Goal: Information Seeking & Learning: Compare options

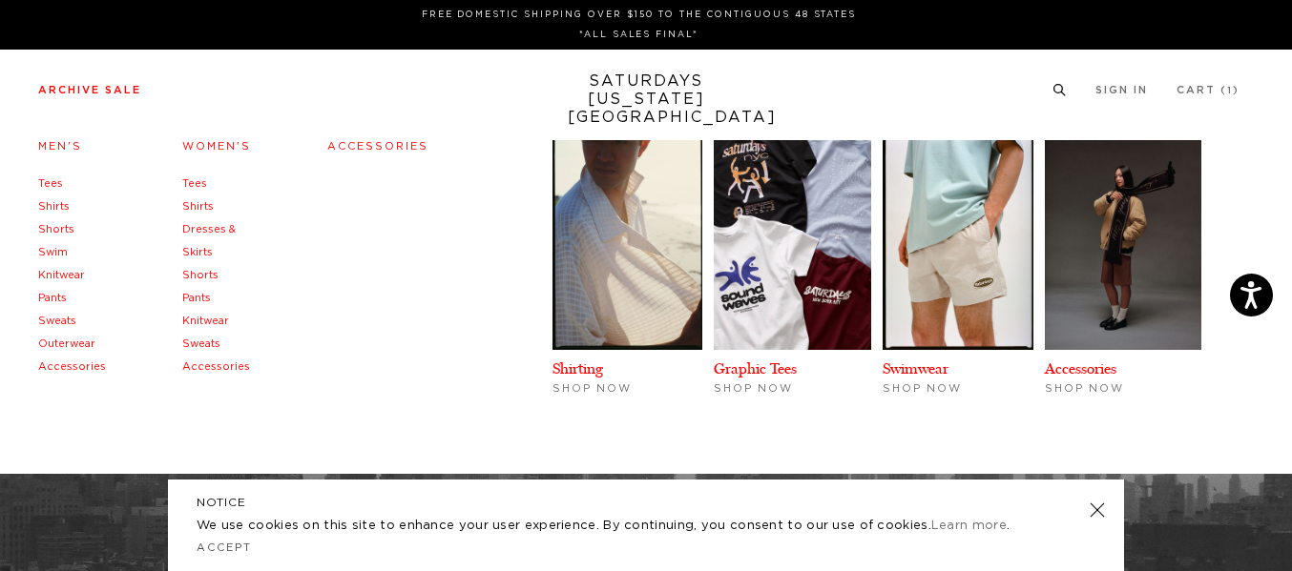
click at [59, 342] on link "Outerwear" at bounding box center [66, 344] width 57 height 10
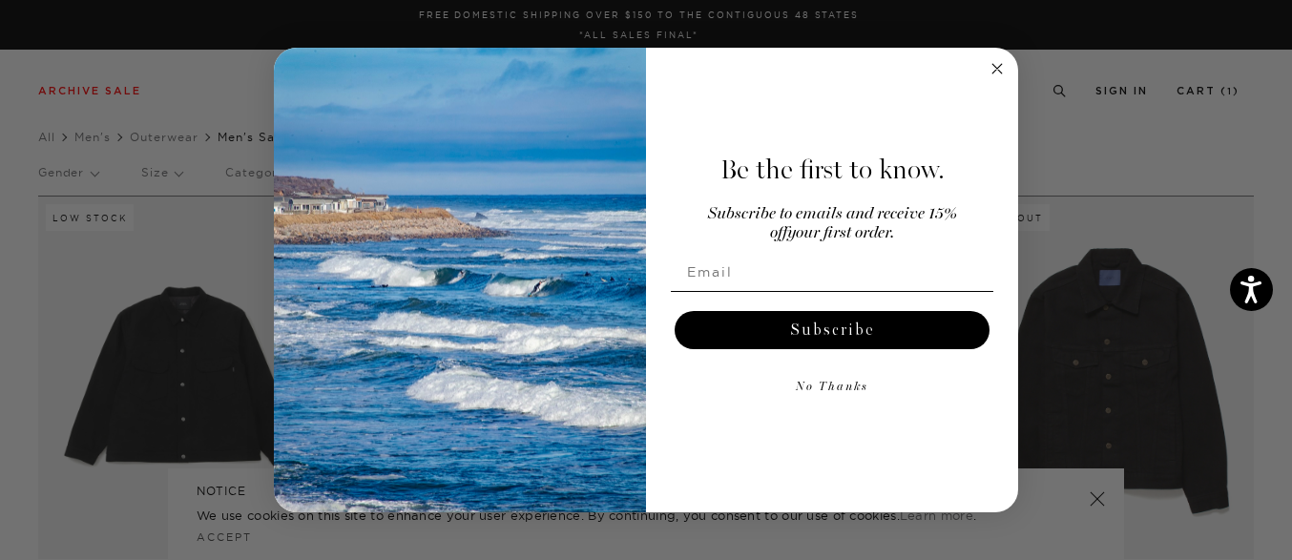
click at [997, 65] on circle "Close dialog" at bounding box center [997, 68] width 22 height 22
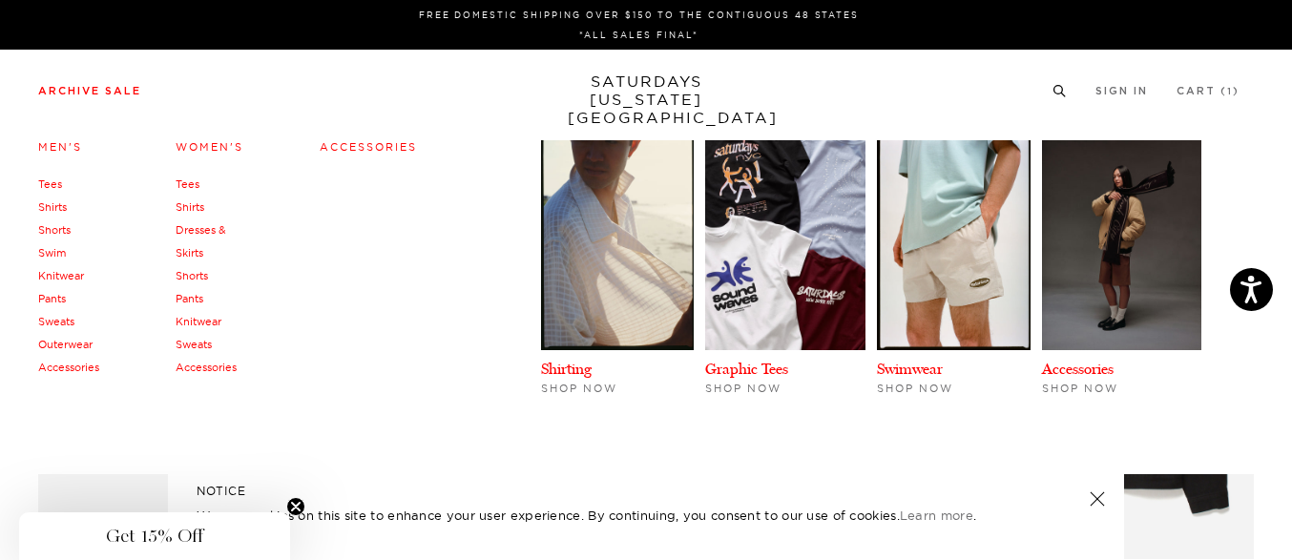
click at [56, 208] on link "Shirts" at bounding box center [52, 206] width 29 height 13
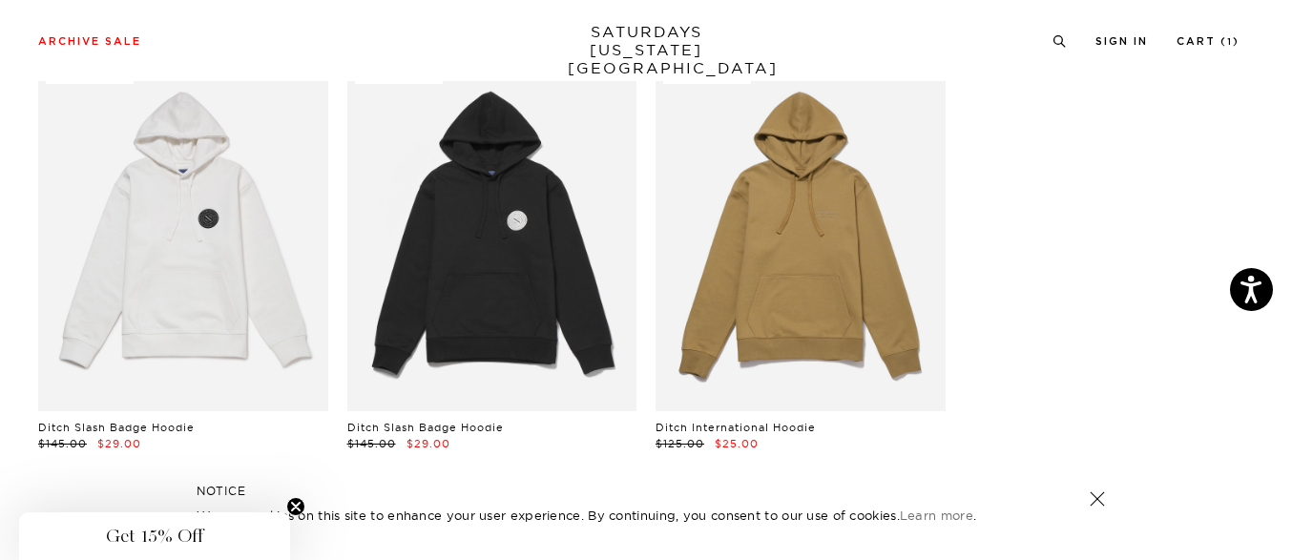
scroll to position [1907, 0]
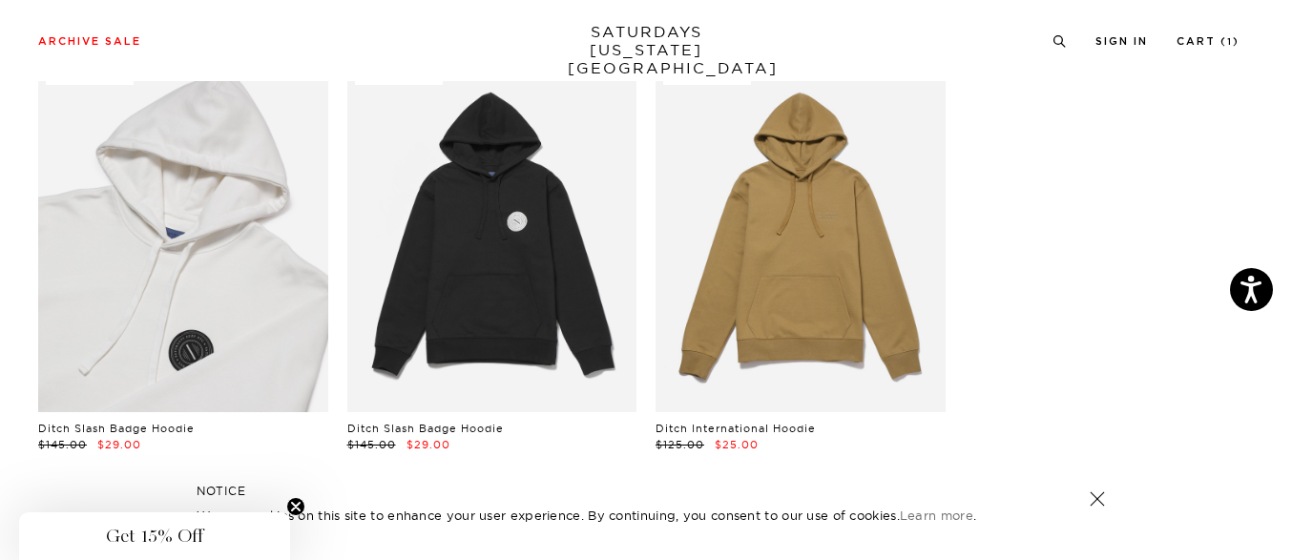
click at [228, 276] on link at bounding box center [183, 232] width 290 height 362
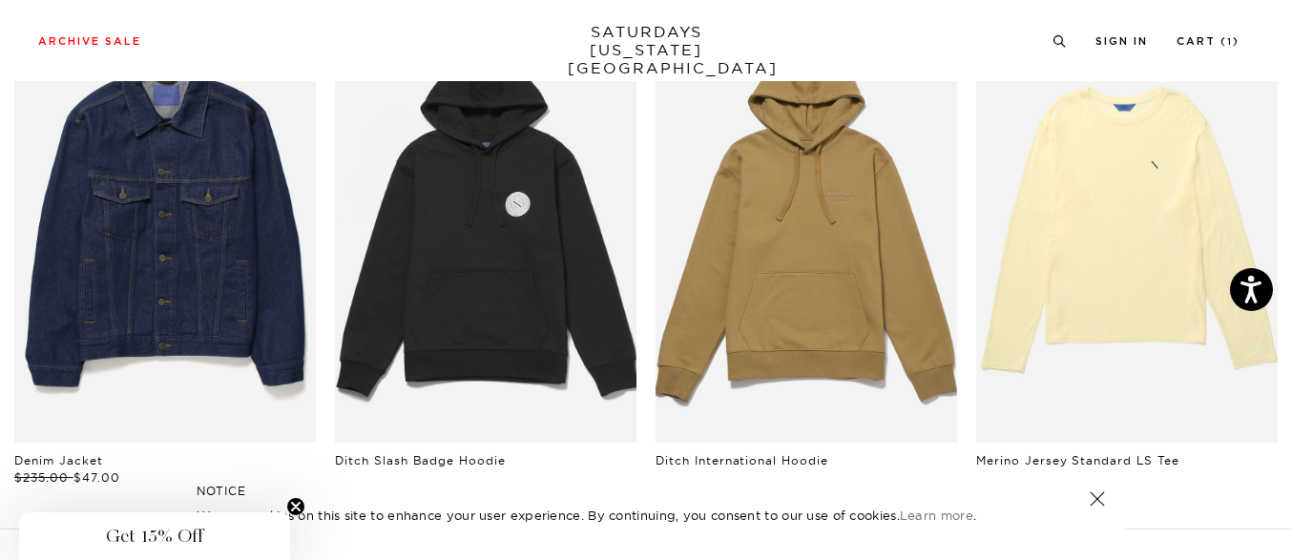
scroll to position [1032, 0]
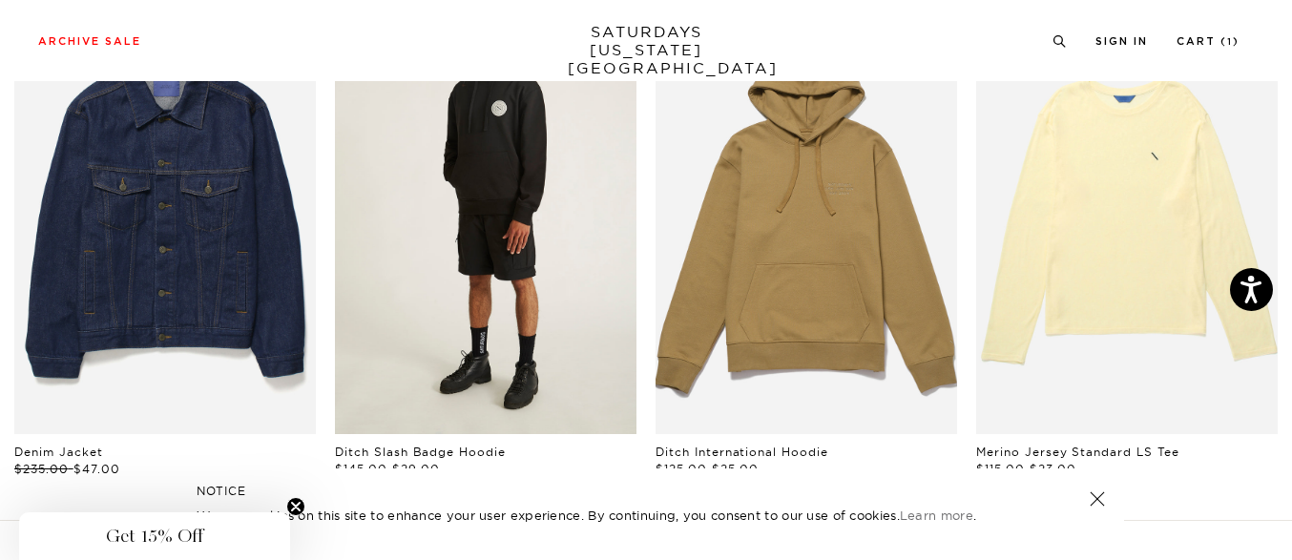
click at [432, 284] on link "files/U32428HD02-BLACK_04.jpg" at bounding box center [485, 208] width 301 height 452
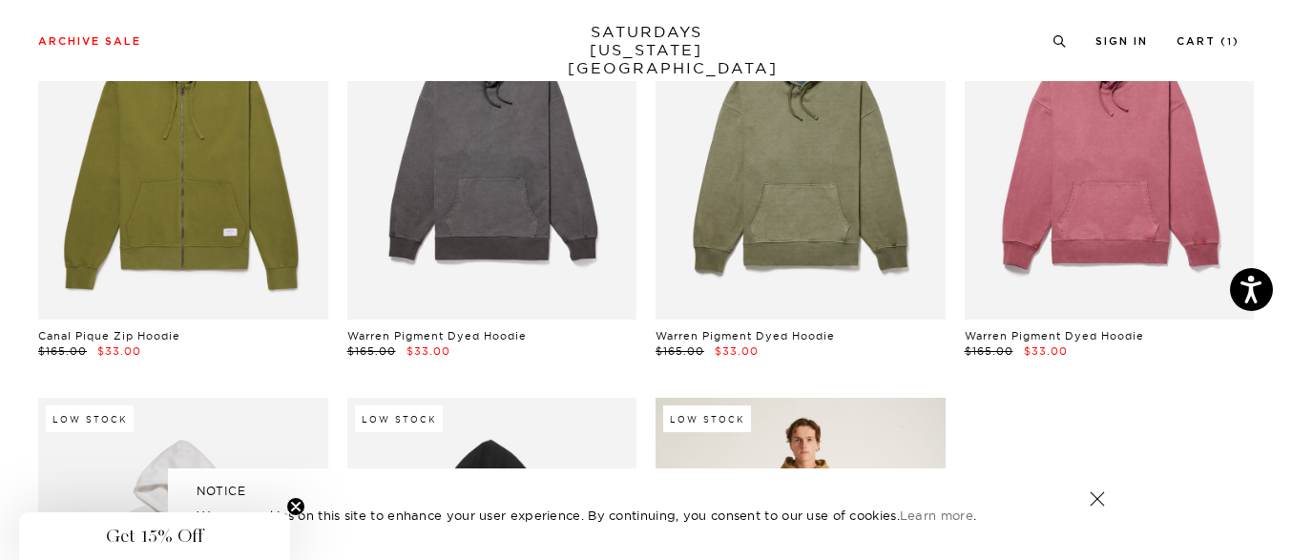
scroll to position [1399, 0]
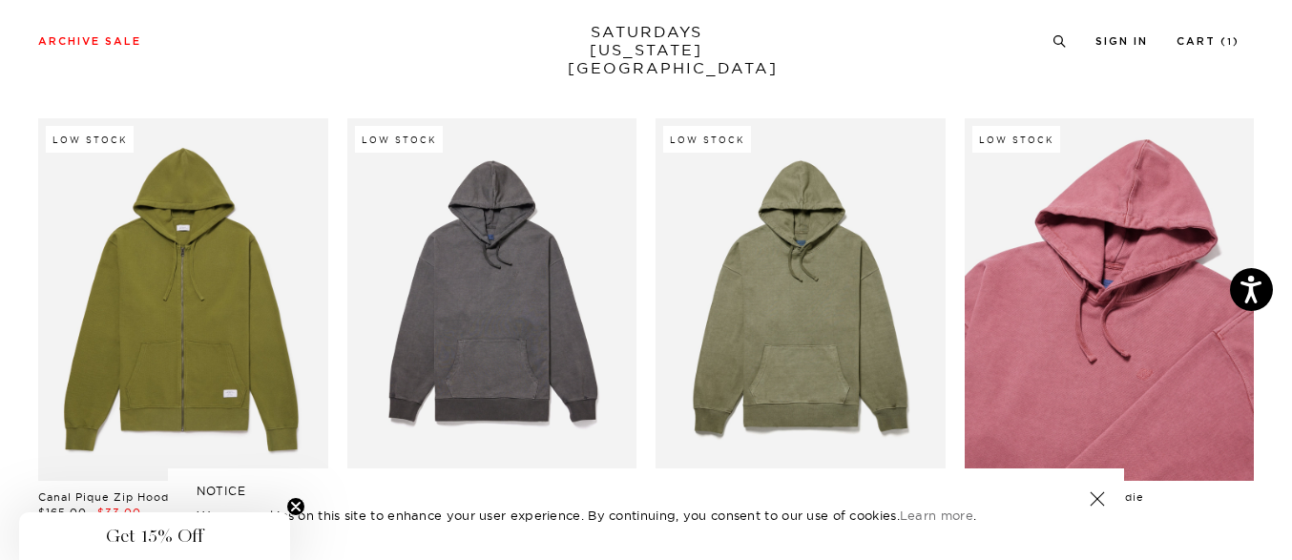
click at [1080, 318] on link at bounding box center [1110, 299] width 290 height 362
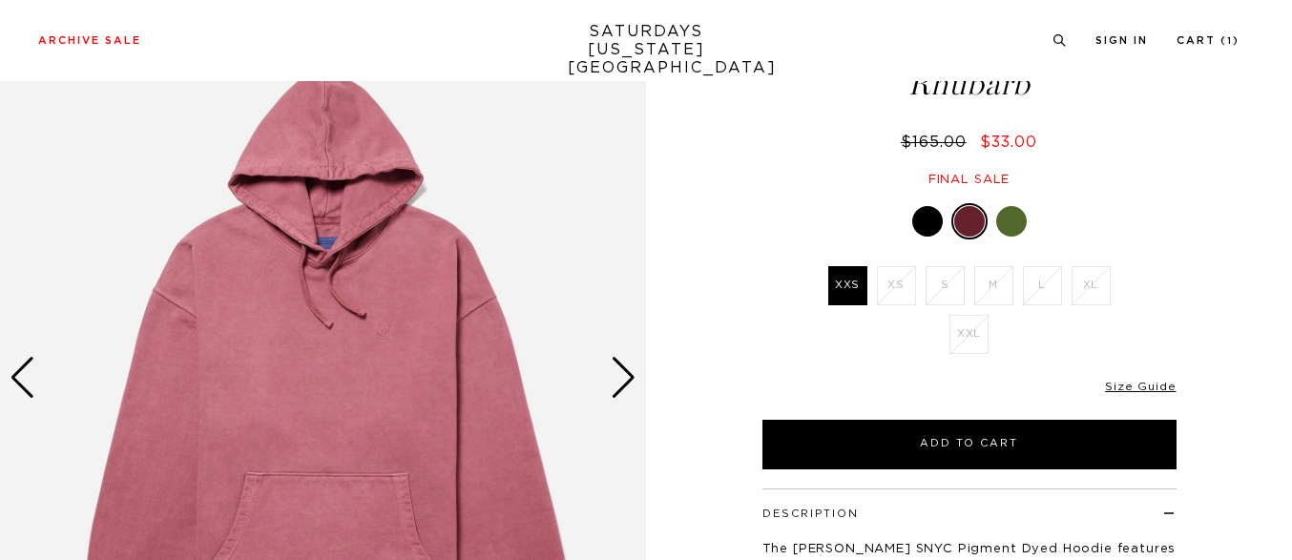
scroll to position [122, 0]
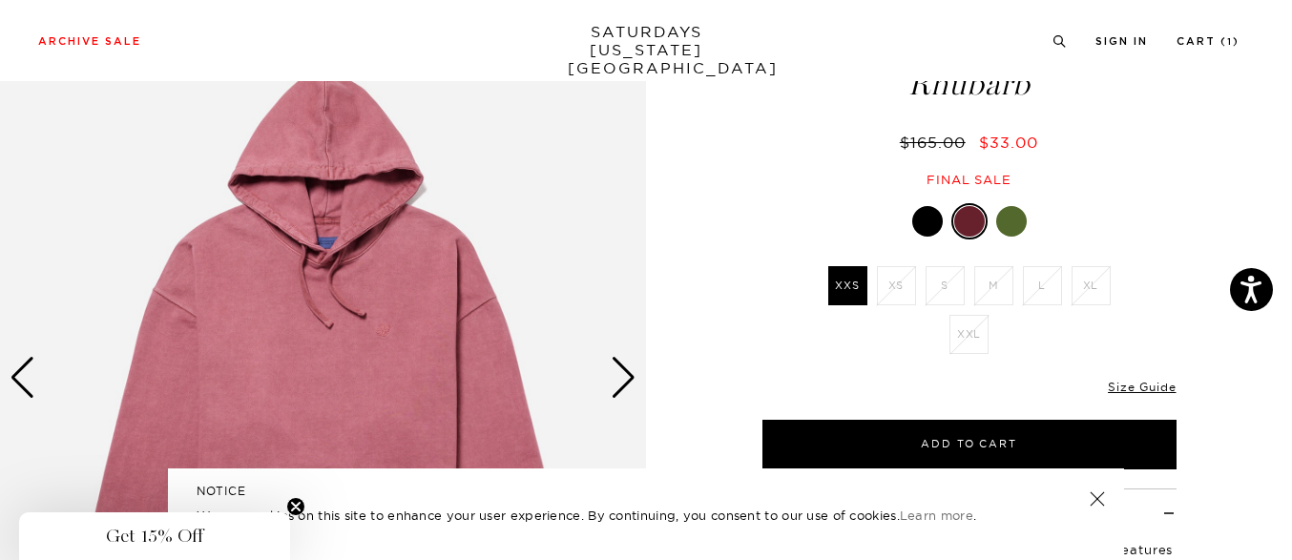
click at [1026, 237] on div at bounding box center [1011, 221] width 31 height 31
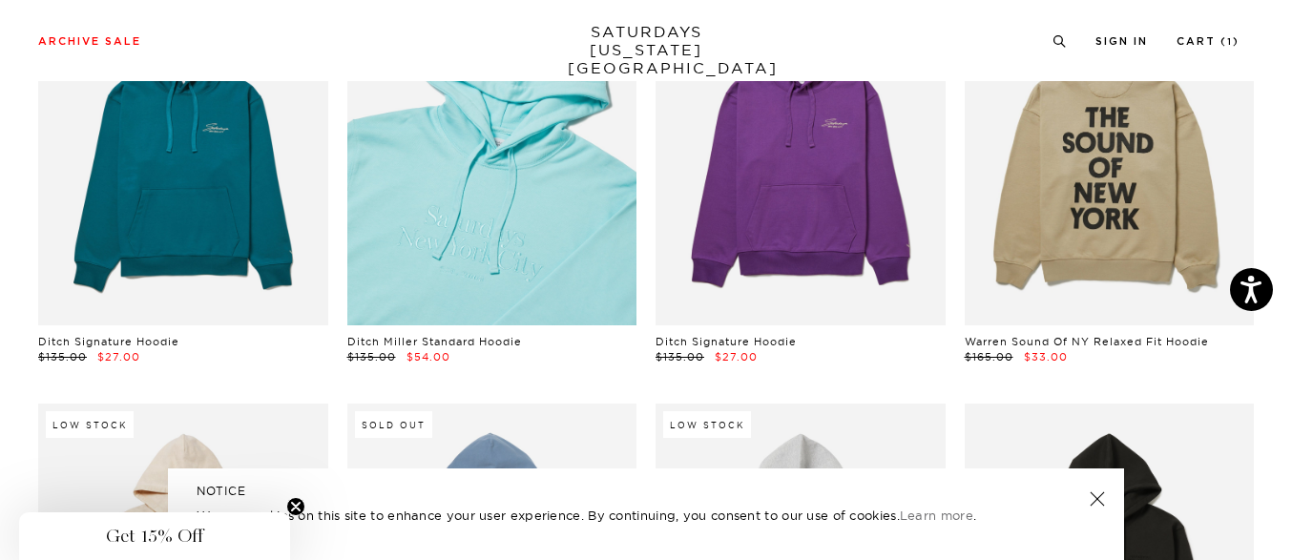
scroll to position [235, 0]
click at [615, 280] on link at bounding box center [492, 143] width 290 height 362
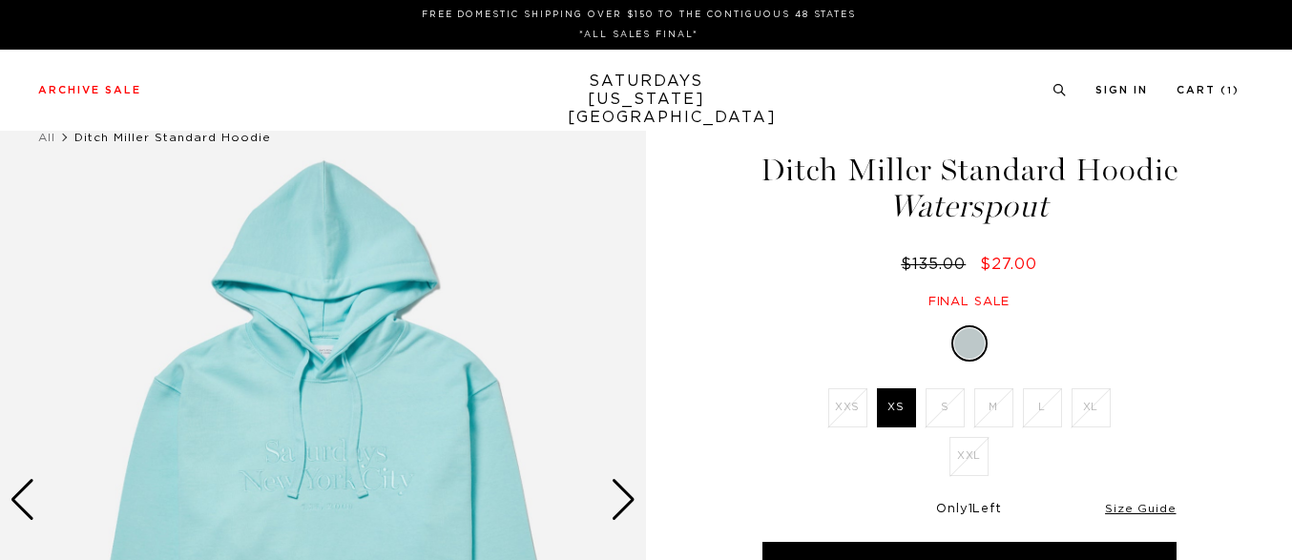
scroll to position [2, 0]
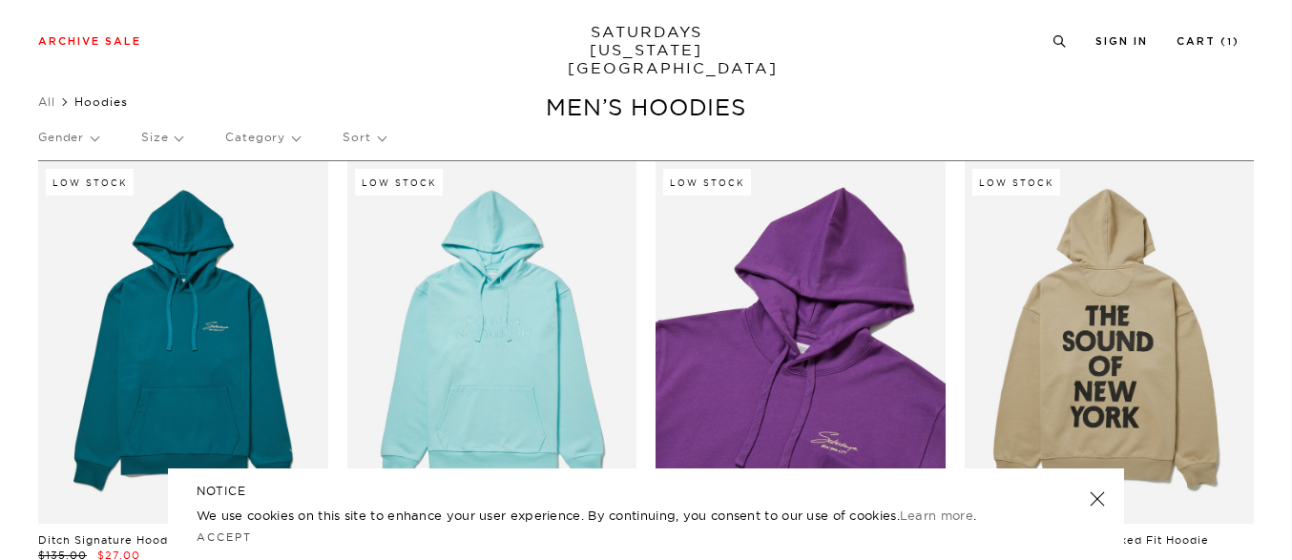
click at [773, 319] on link at bounding box center [800, 342] width 290 height 362
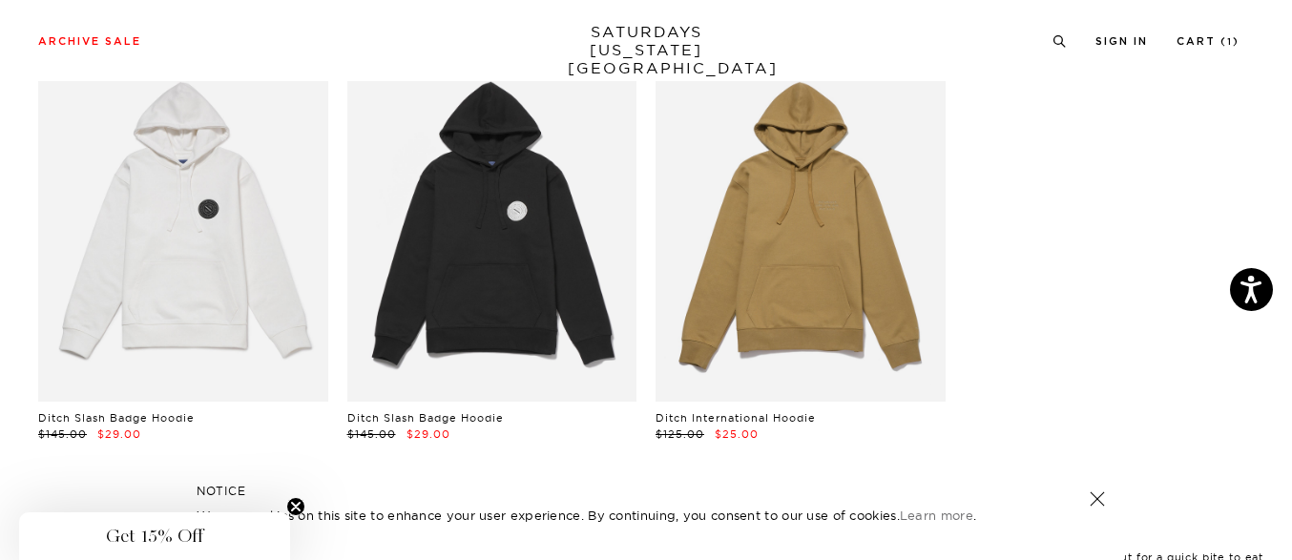
scroll to position [1919, 0]
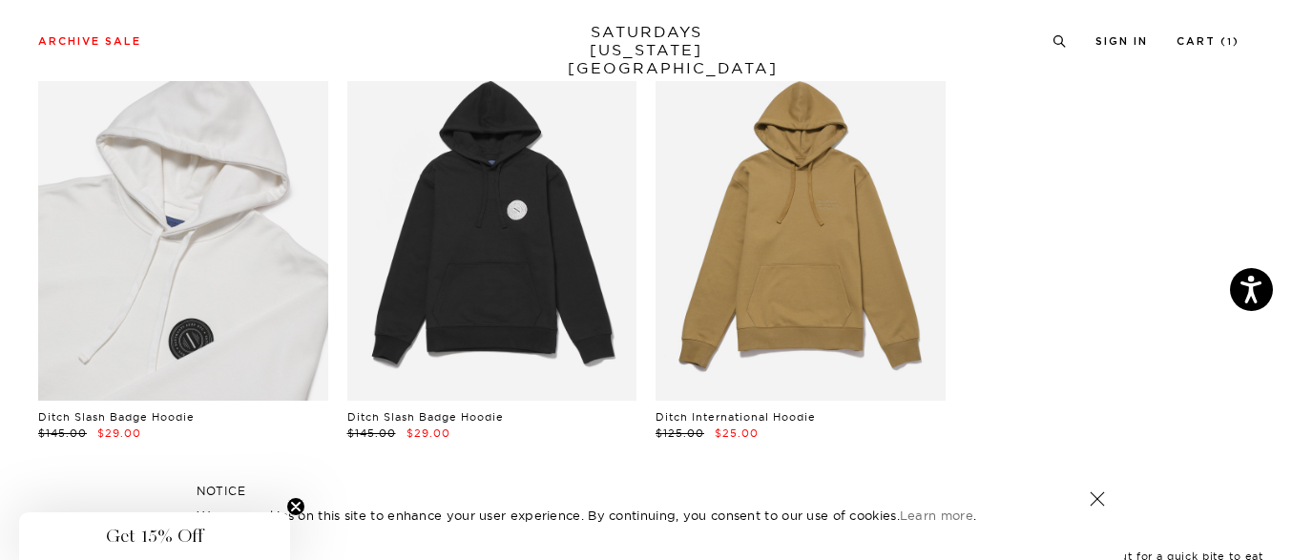
click at [247, 266] on link at bounding box center [183, 220] width 290 height 362
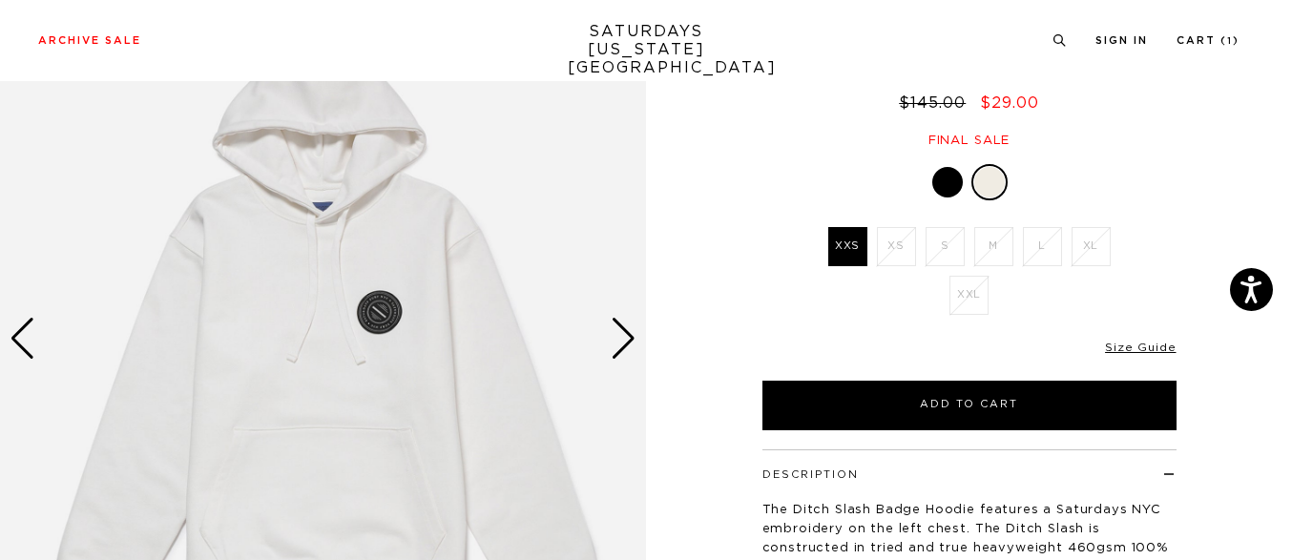
click at [631, 341] on div "Next slide" at bounding box center [624, 339] width 26 height 42
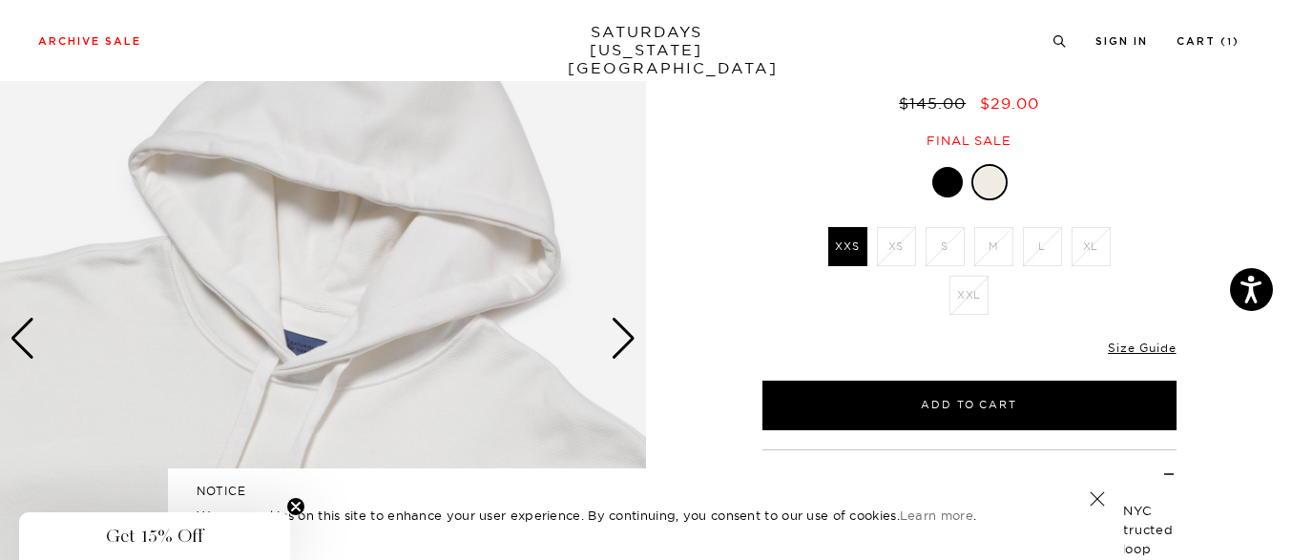
click at [631, 341] on div "Next slide" at bounding box center [624, 339] width 26 height 42
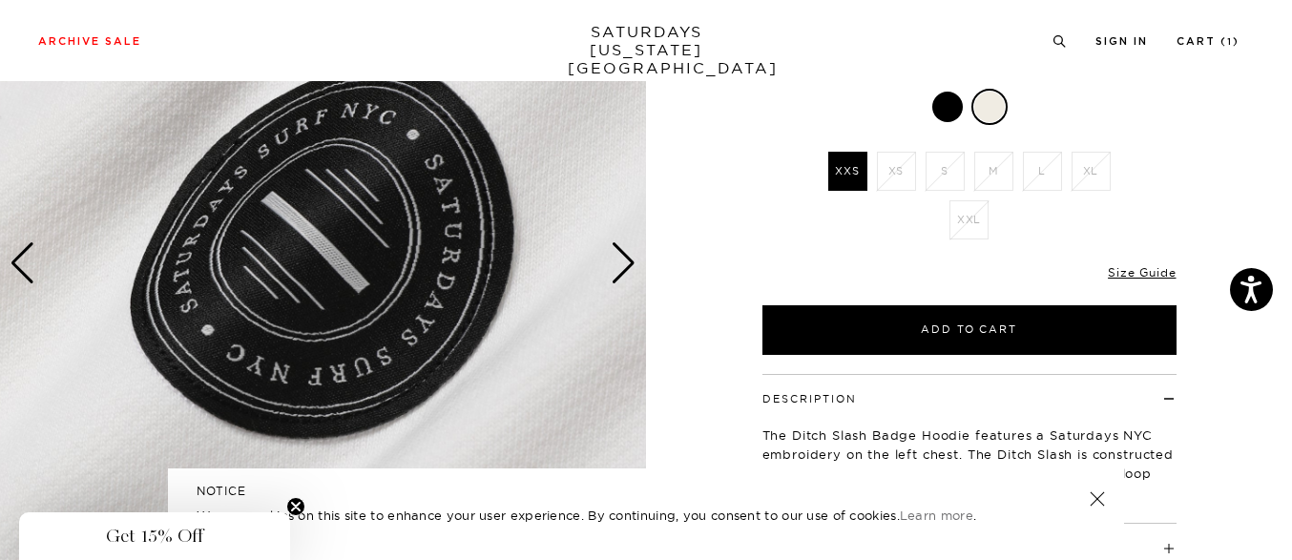
scroll to position [233, 0]
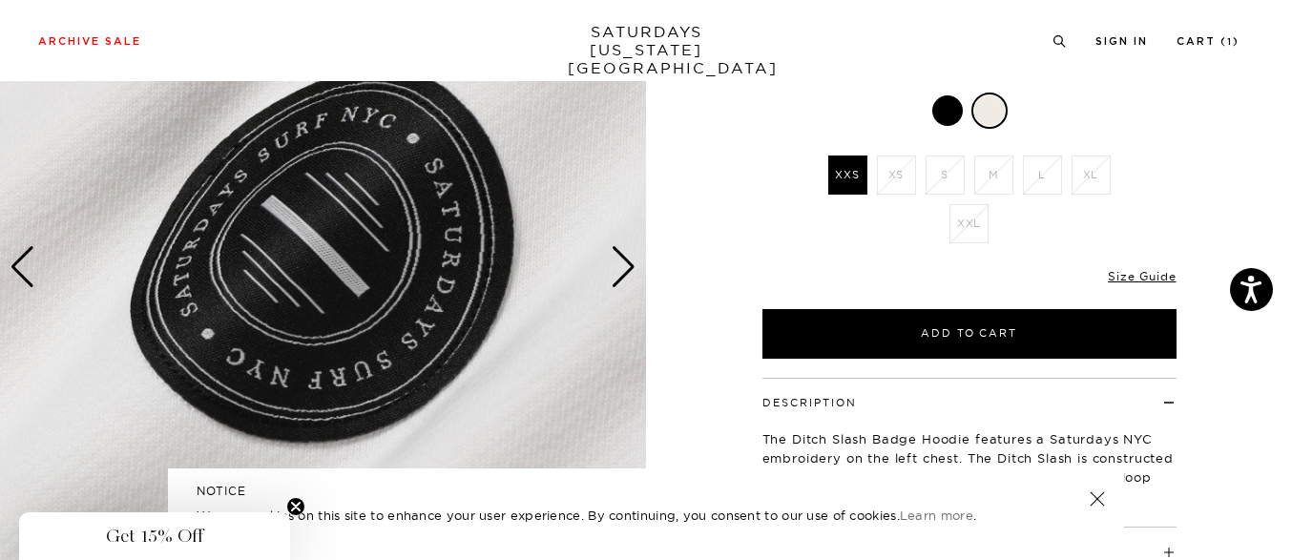
click at [625, 271] on div "Next slide" at bounding box center [624, 267] width 26 height 42
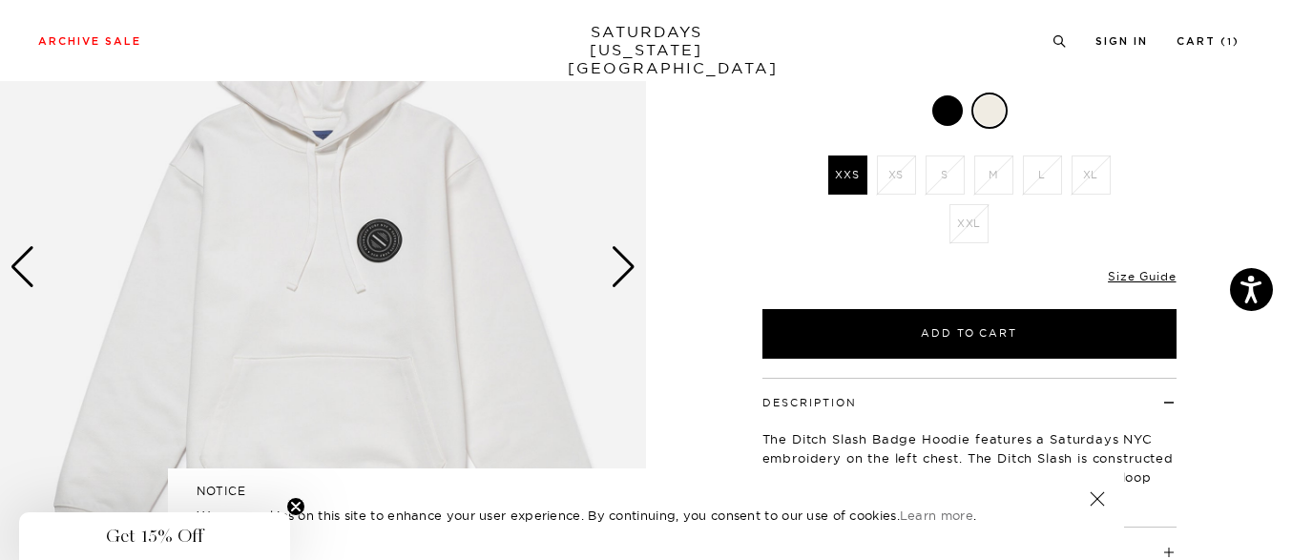
click at [625, 271] on div "Next slide" at bounding box center [624, 267] width 26 height 42
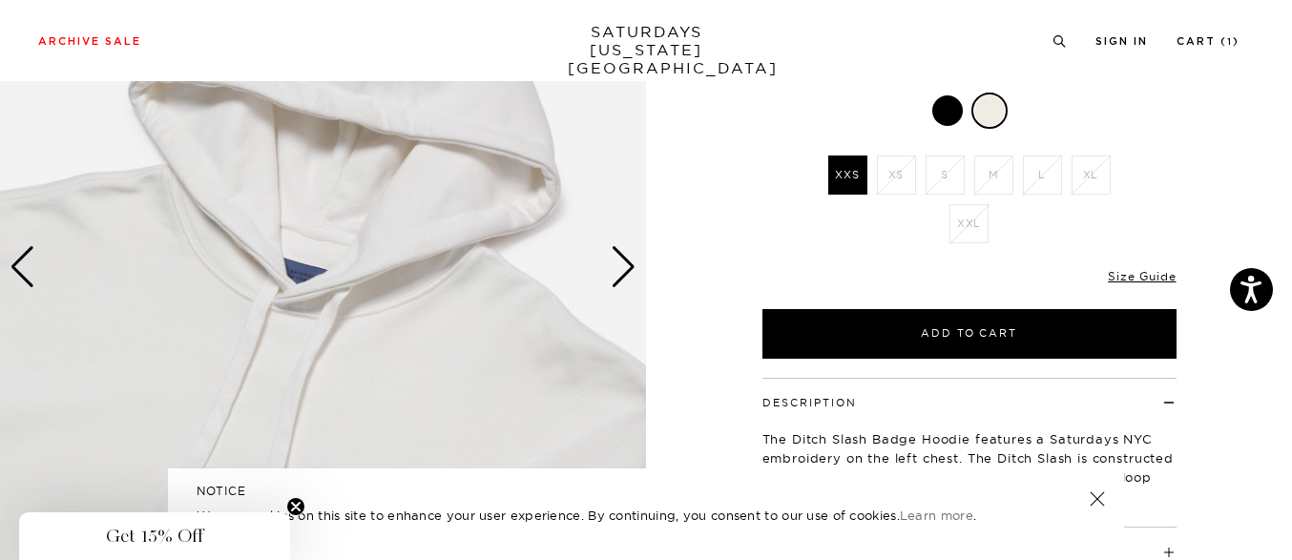
click at [625, 271] on div "Next slide" at bounding box center [624, 267] width 26 height 42
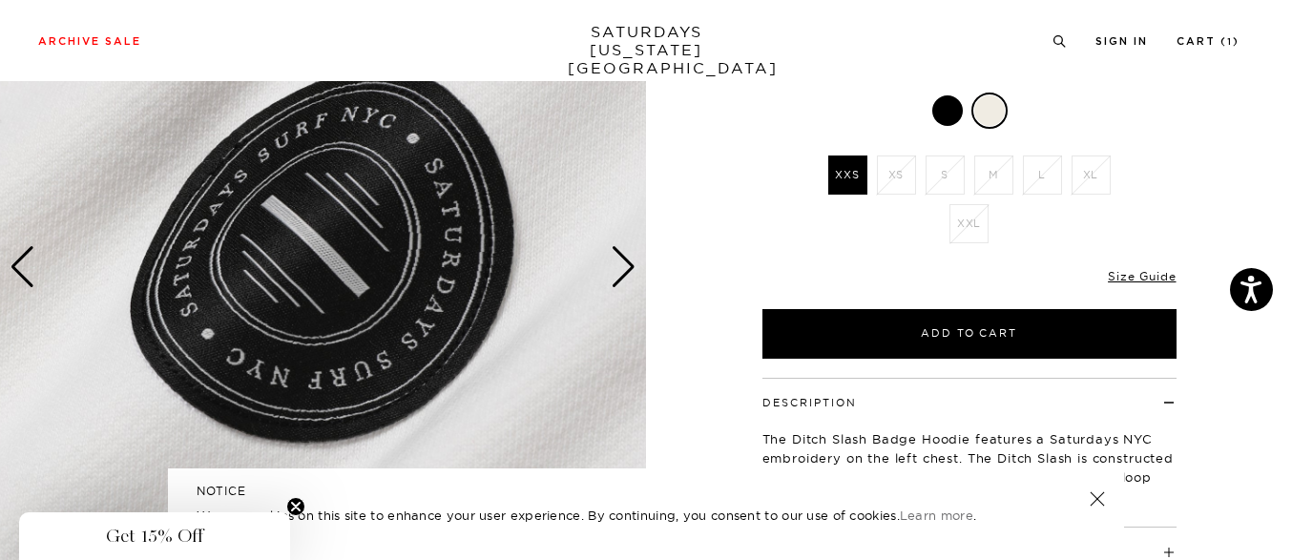
click at [625, 271] on div "Next slide" at bounding box center [624, 267] width 26 height 42
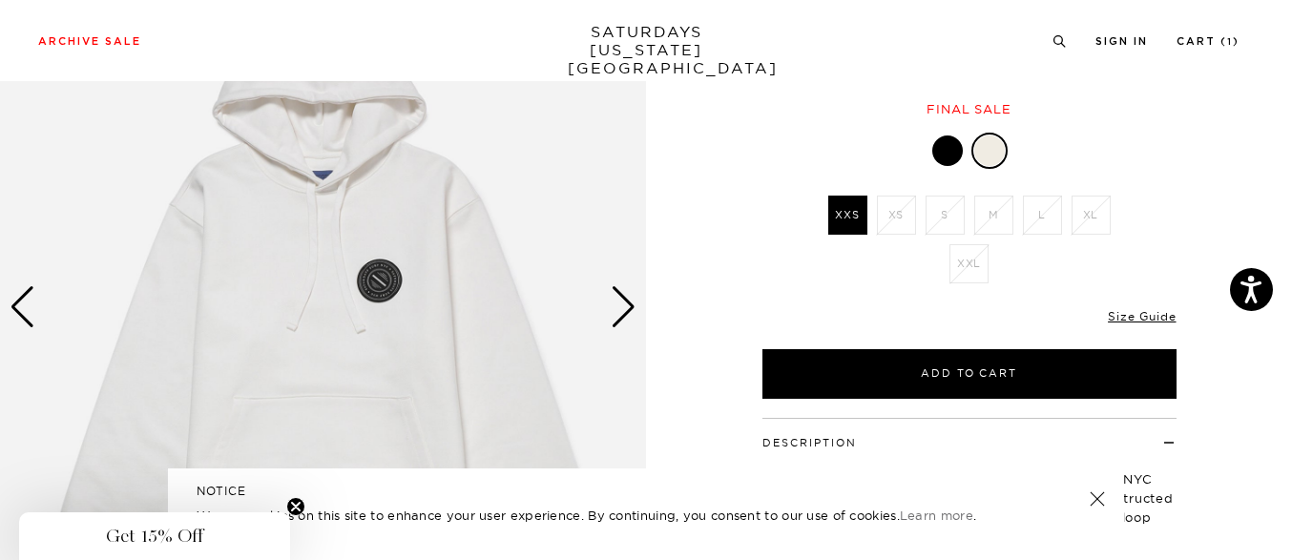
scroll to position [188, 0]
